Goal: Navigation & Orientation: Find specific page/section

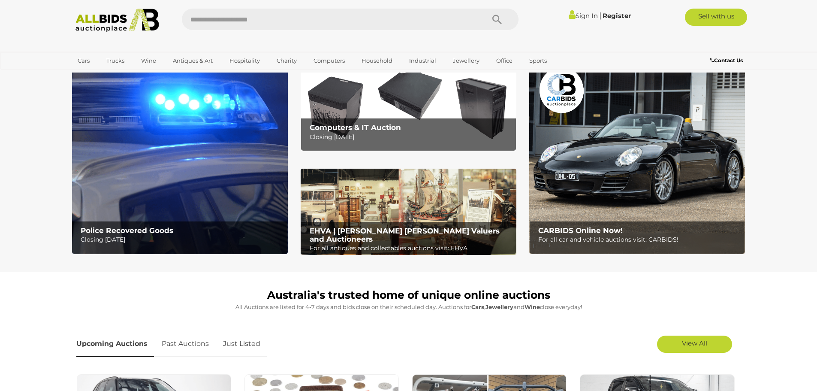
scroll to position [43, 0]
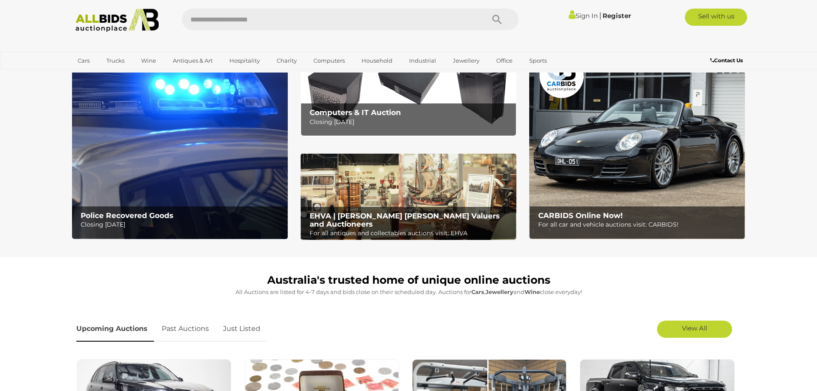
click at [148, 217] on b "Police Recovered Goods" at bounding box center [127, 215] width 93 height 9
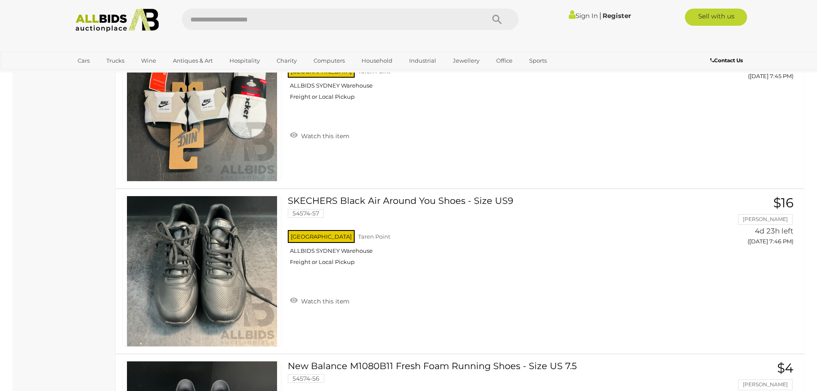
scroll to position [7767, 0]
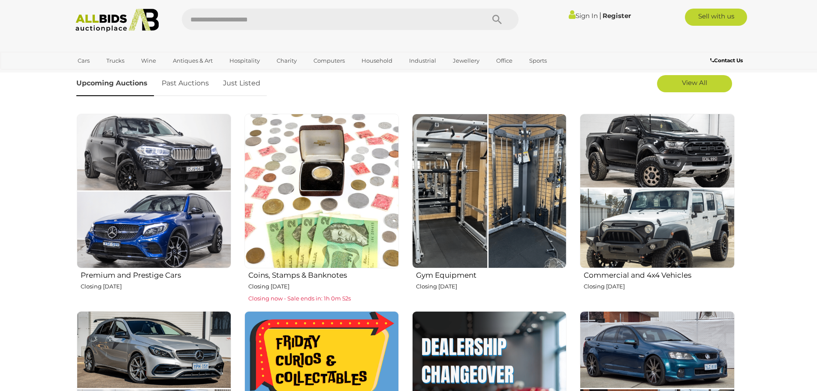
scroll to position [300, 0]
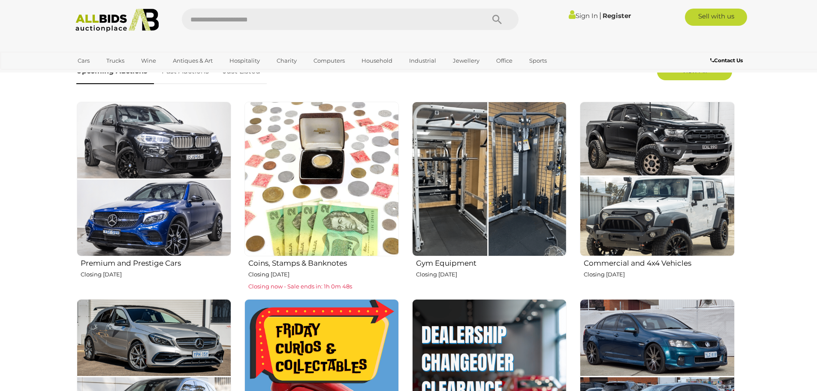
click at [460, 260] on h2 "Gym Equipment" at bounding box center [491, 262] width 151 height 10
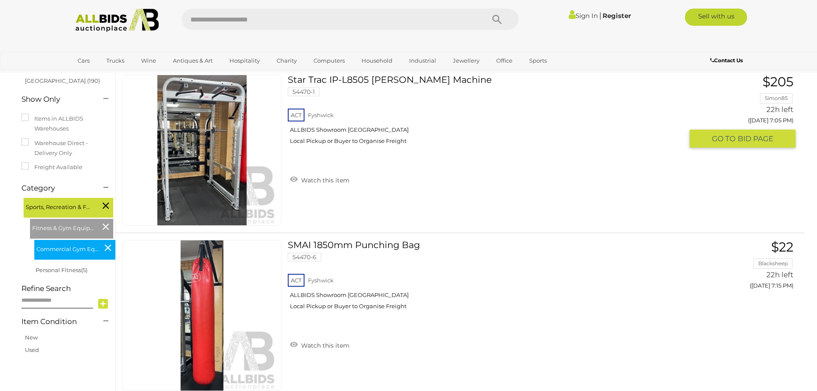
scroll to position [86, 0]
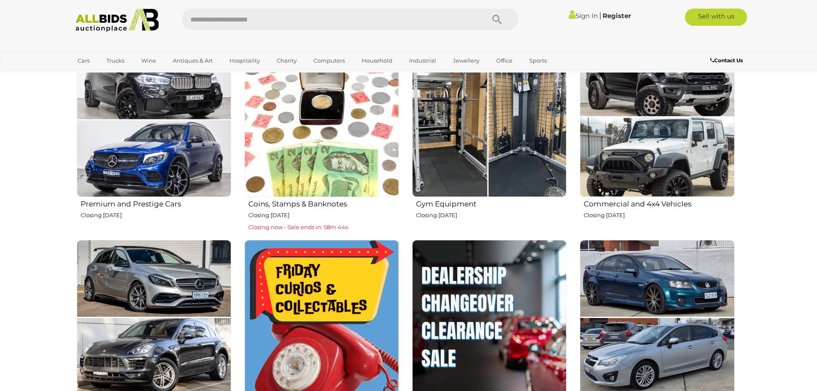
scroll to position [343, 0]
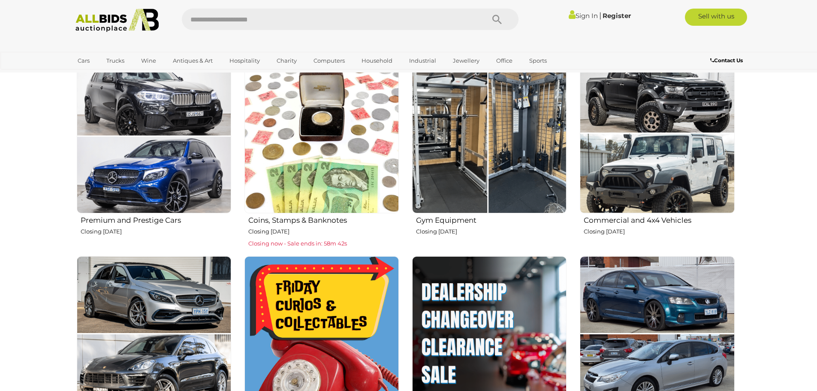
click at [646, 221] on h2 "Commercial and 4x4 Vehicles" at bounding box center [659, 219] width 151 height 10
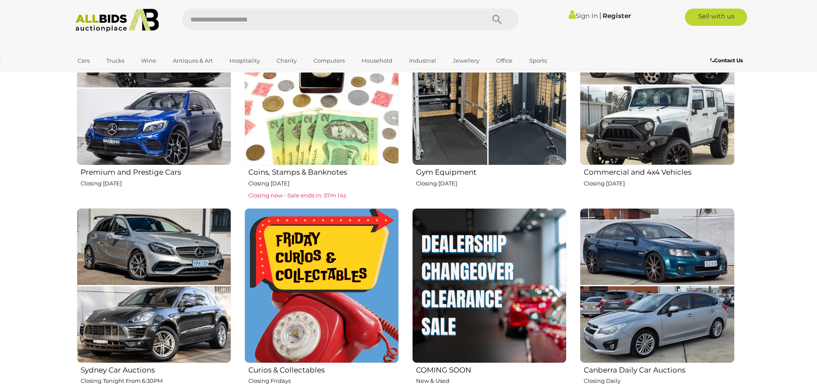
scroll to position [472, 0]
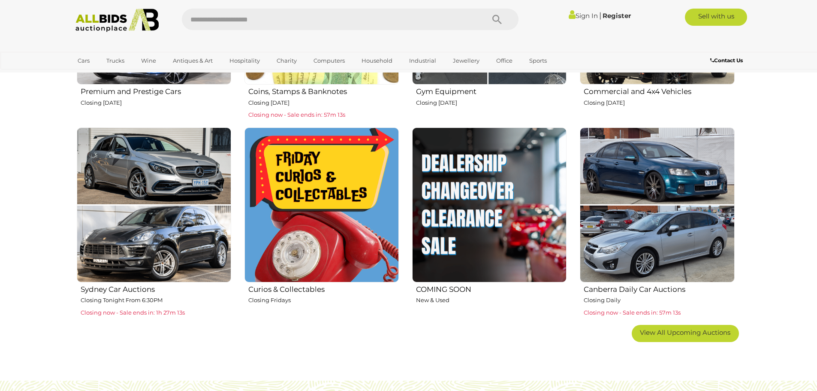
click at [610, 288] on h2 "Canberra Daily Car Auctions" at bounding box center [659, 288] width 151 height 10
click at [144, 288] on h2 "Sydney Car Auctions" at bounding box center [156, 288] width 151 height 10
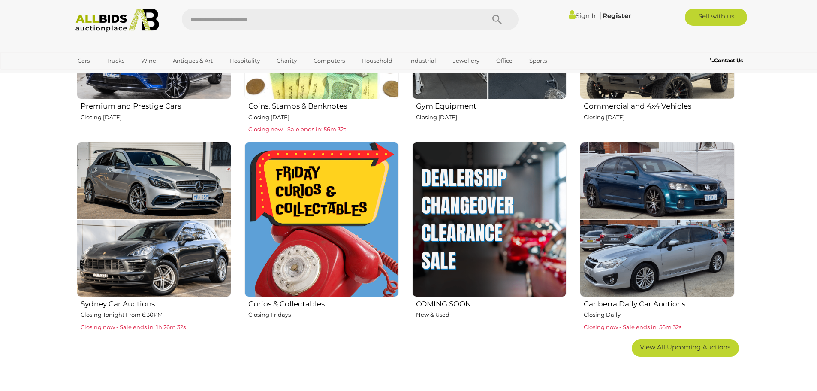
scroll to position [429, 0]
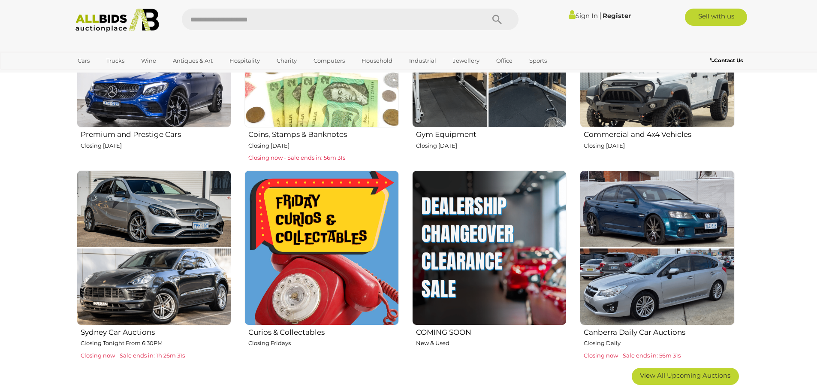
click at [136, 132] on h2 "Premium and Prestige Cars" at bounding box center [156, 133] width 151 height 10
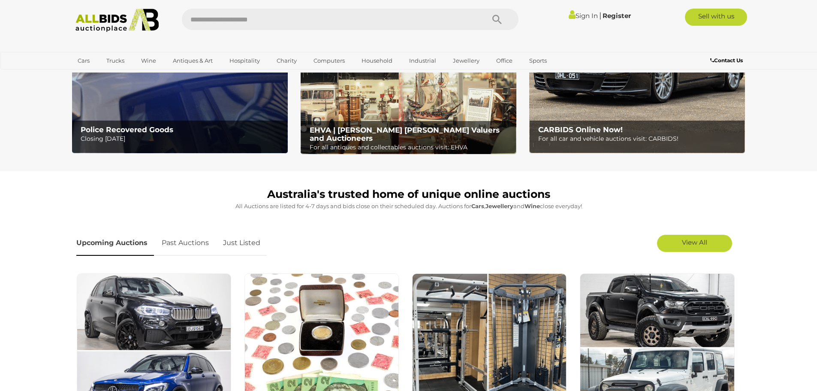
scroll to position [0, 0]
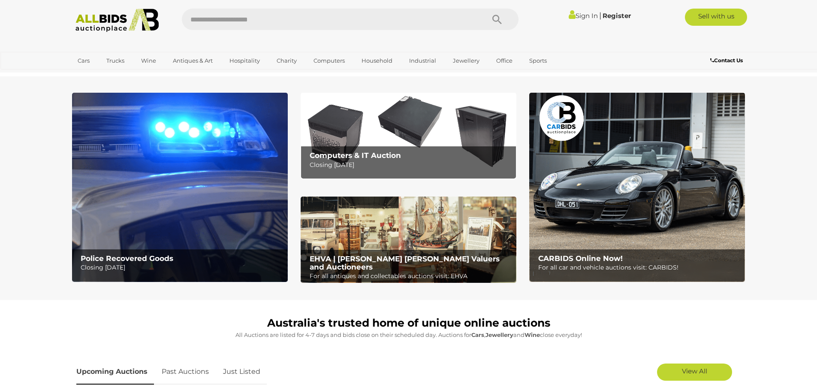
click at [617, 258] on b "CARBIDS Online Now!" at bounding box center [581, 258] width 85 height 9
